Goal: Transaction & Acquisition: Purchase product/service

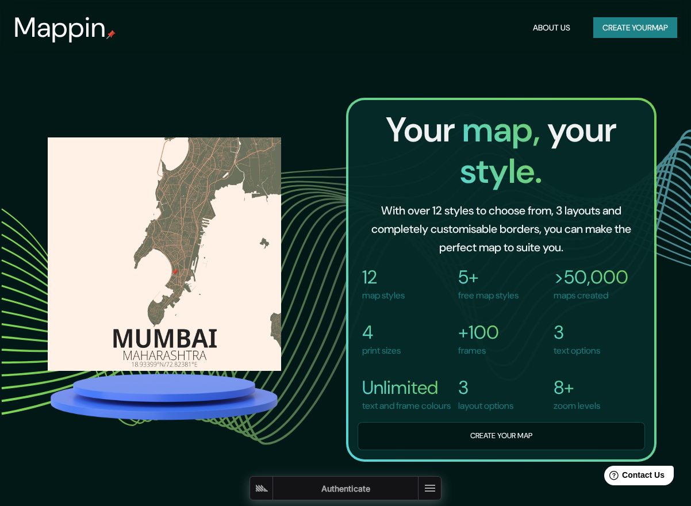
scroll to position [819, 0]
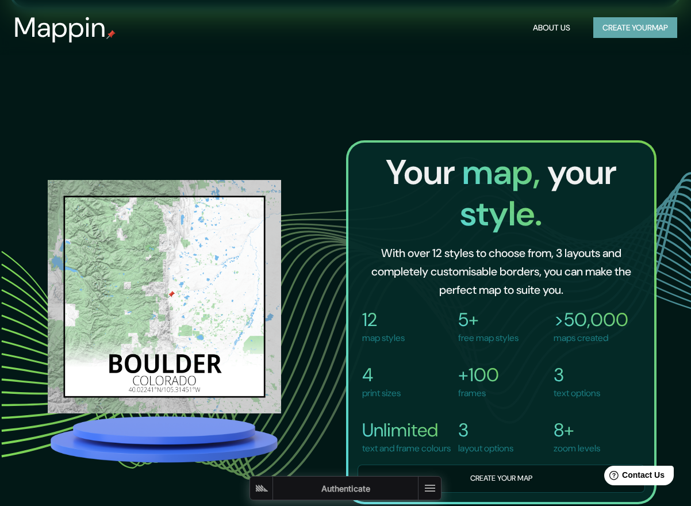
click at [610, 36] on button "Create your map" at bounding box center [636, 27] width 84 height 21
